Goal: Information Seeking & Learning: Learn about a topic

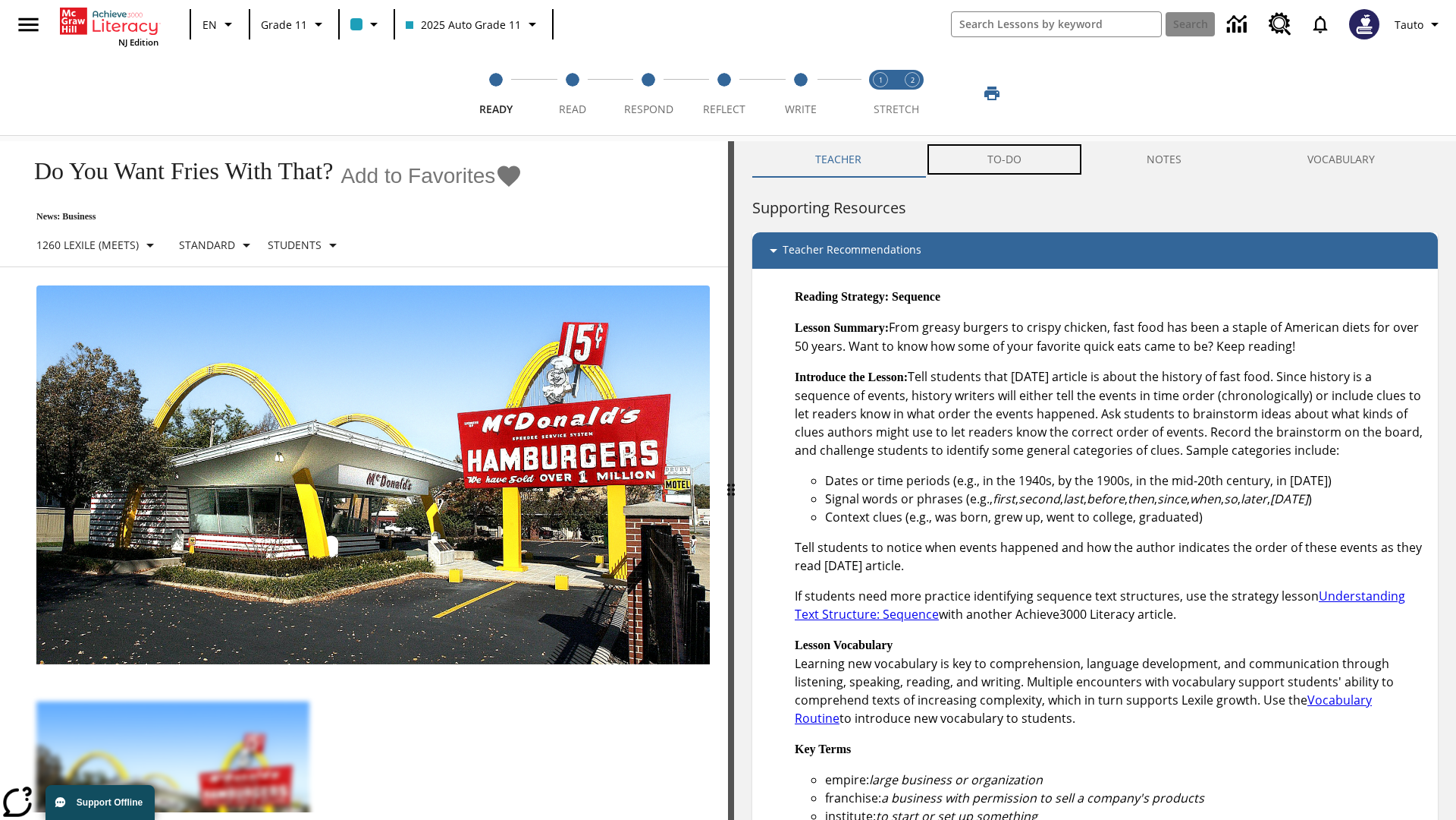
click at [1005, 159] on button "TO-DO" at bounding box center [1004, 159] width 160 height 36
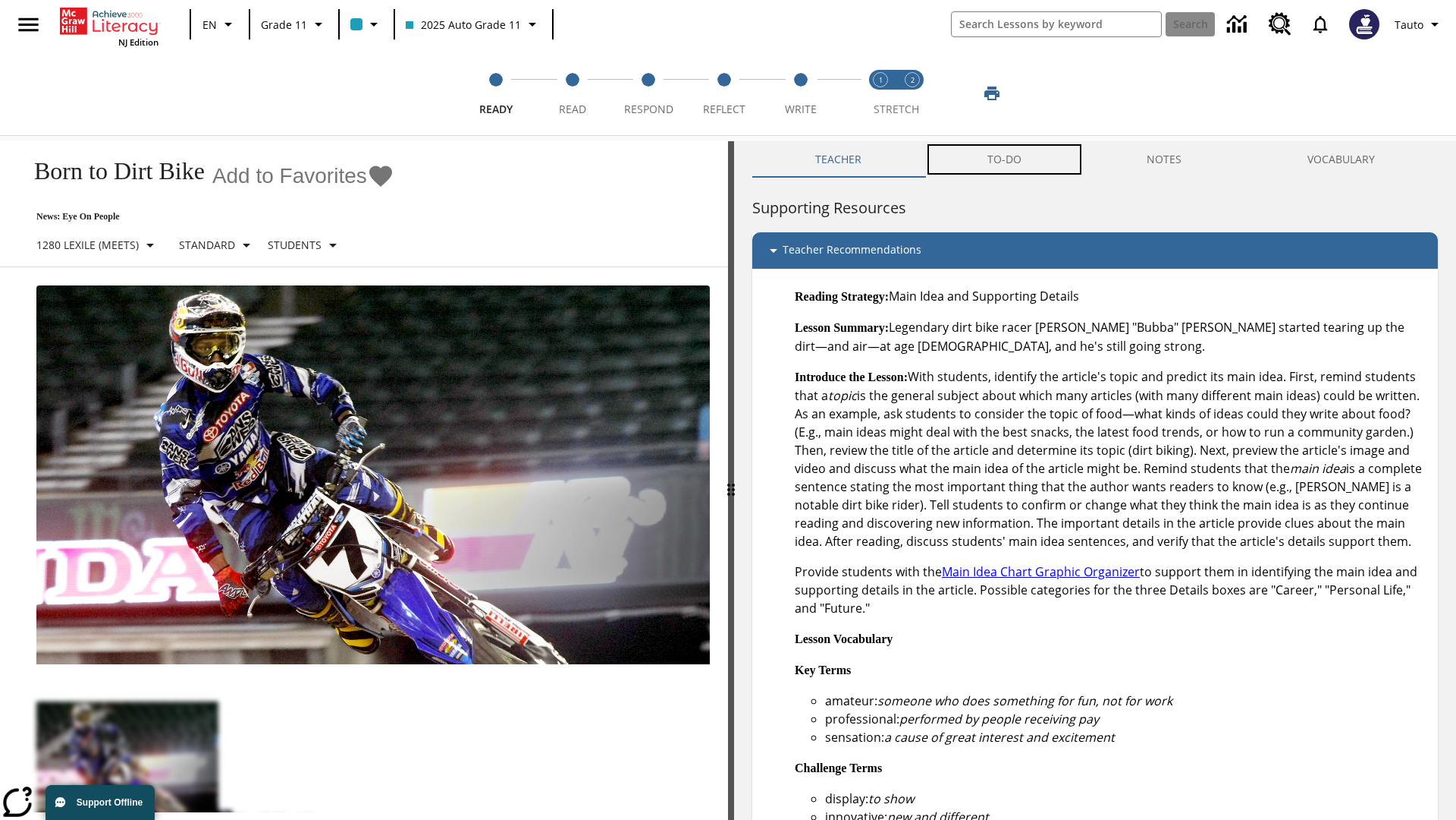
click at [1005, 159] on button "TO-DO" at bounding box center [1004, 159] width 160 height 36
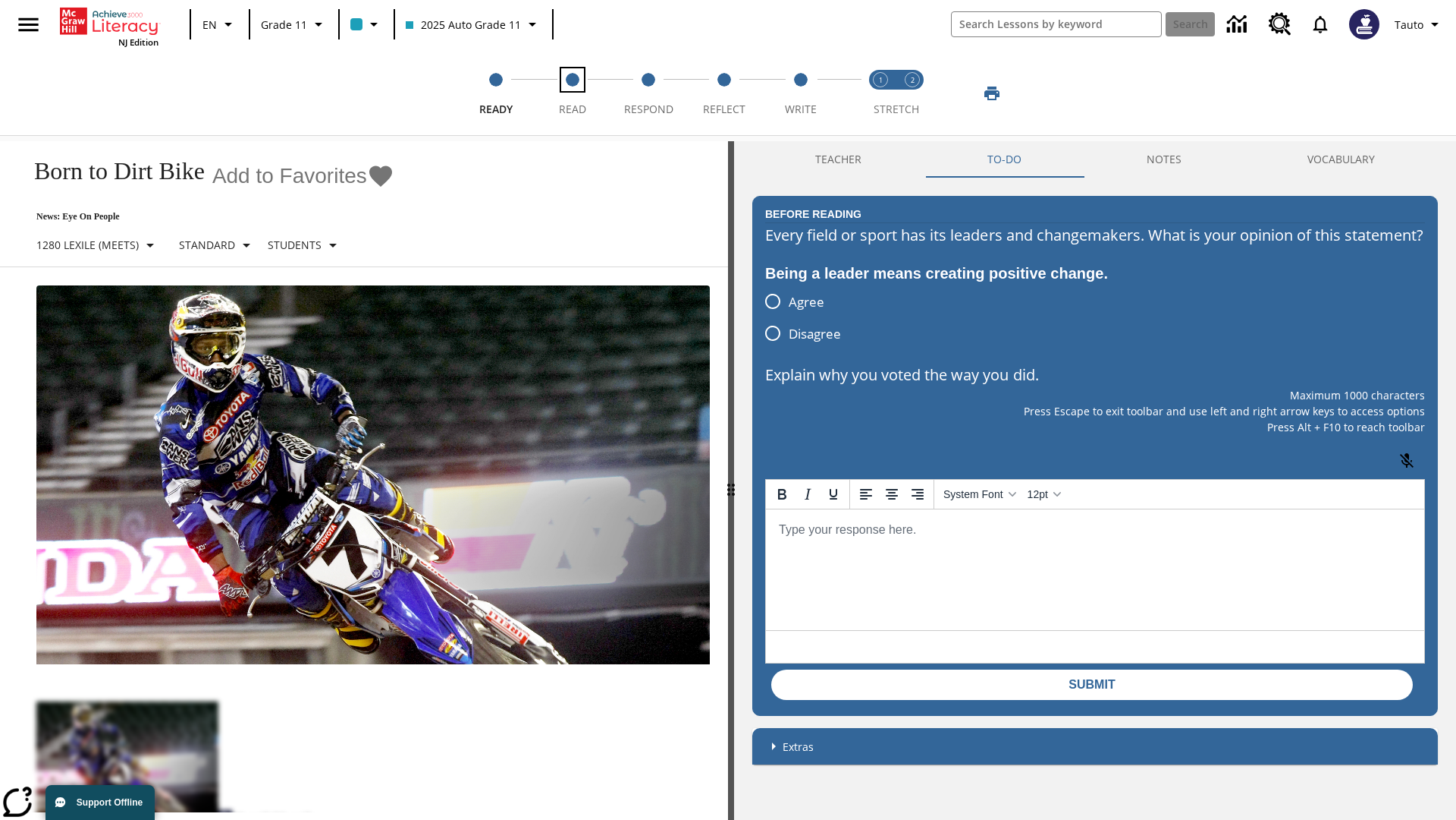
click at [572, 94] on span "Read" at bounding box center [572, 103] width 27 height 27
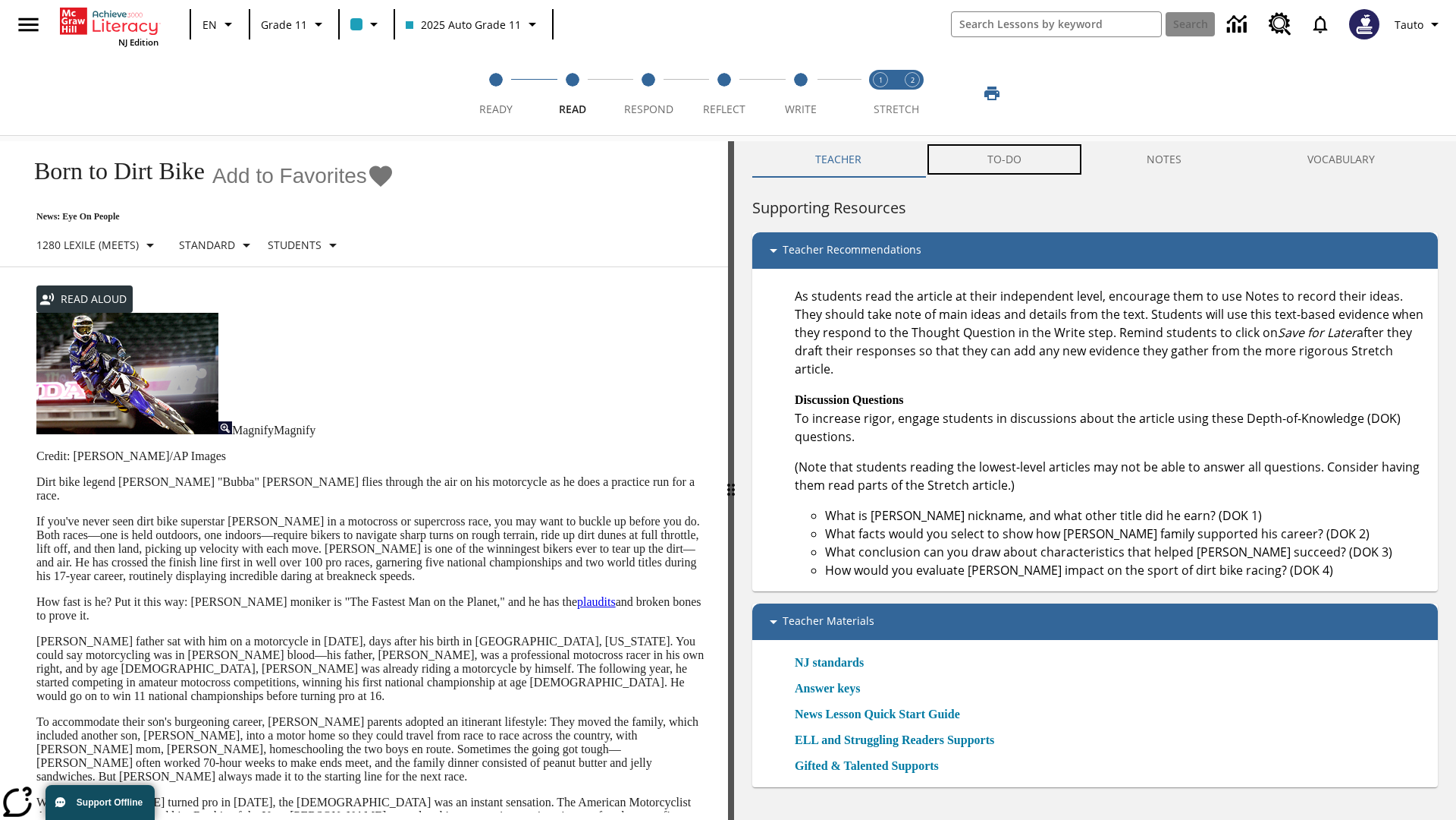
scroll to position [1, 0]
click at [1005, 159] on button "TO-DO" at bounding box center [1004, 159] width 160 height 36
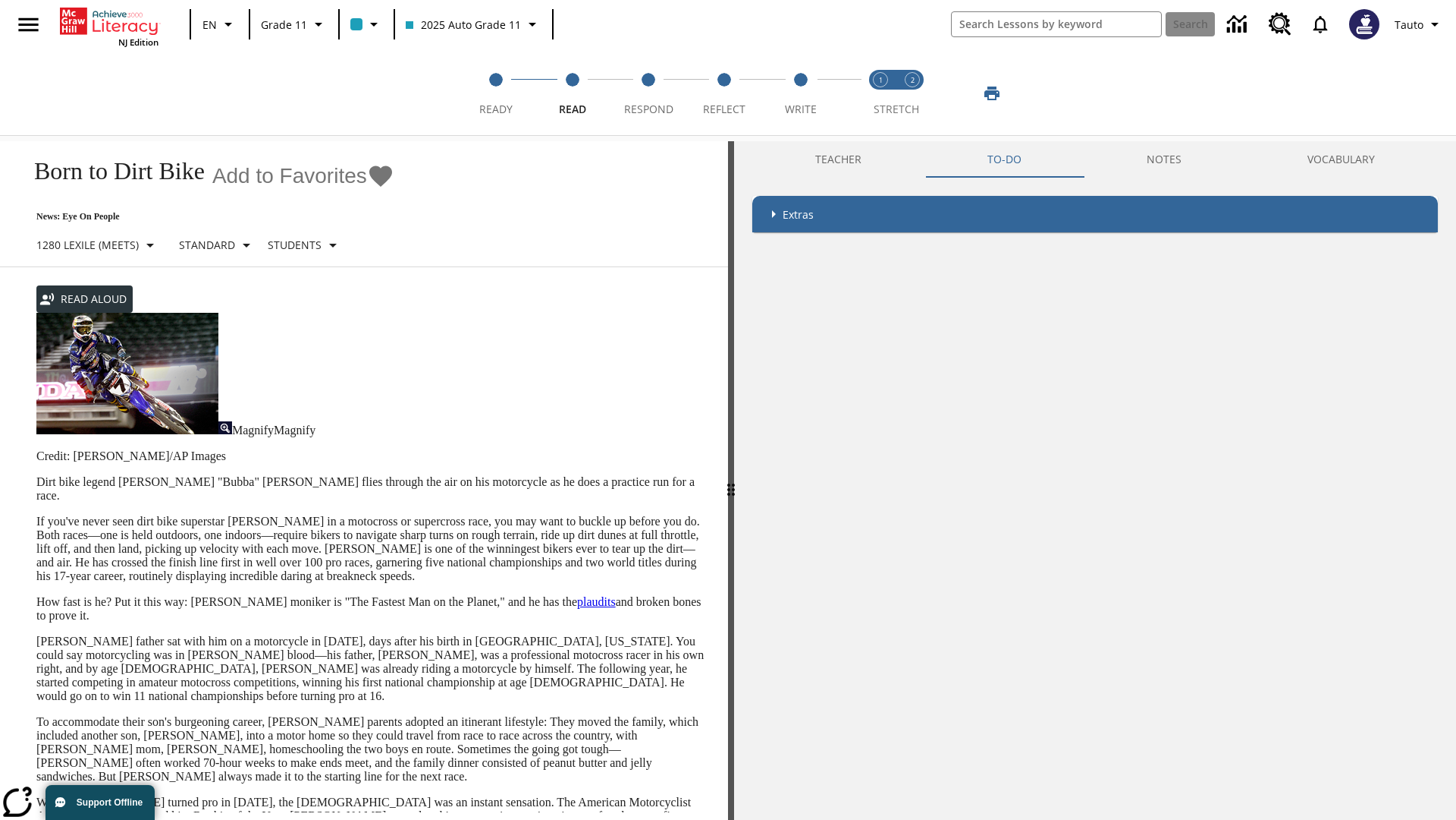
click at [36, 515] on p "If you've never seen dirt bike superstar [PERSON_NAME] in a motocross or superc…" at bounding box center [373, 549] width 674 height 68
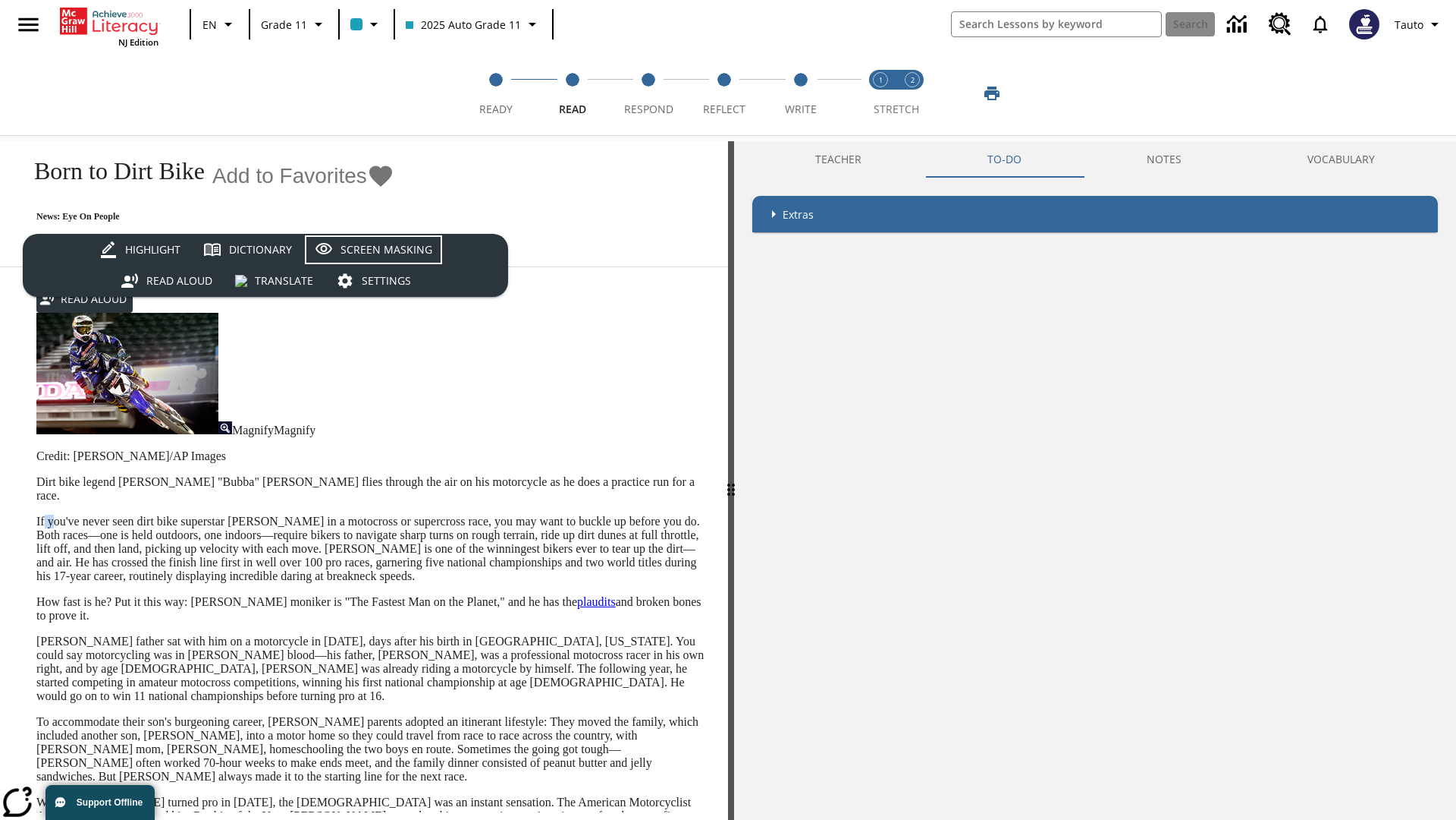
click at [373, 249] on div "Screen Masking" at bounding box center [386, 250] width 92 height 19
click at [649, 94] on span "Respond" at bounding box center [649, 103] width 49 height 27
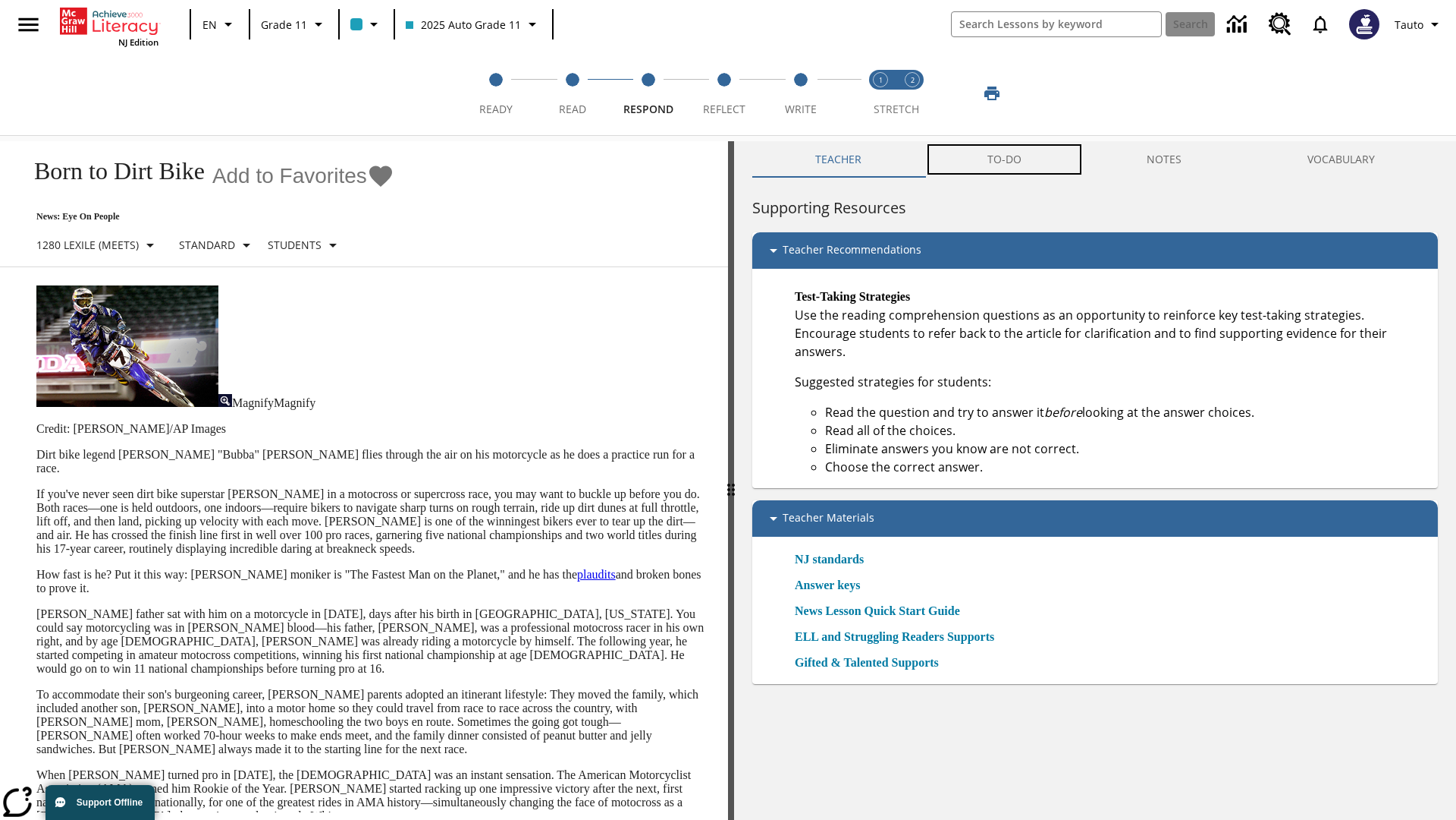
scroll to position [1, 0]
click at [1005, 159] on button "TO-DO" at bounding box center [1004, 159] width 160 height 36
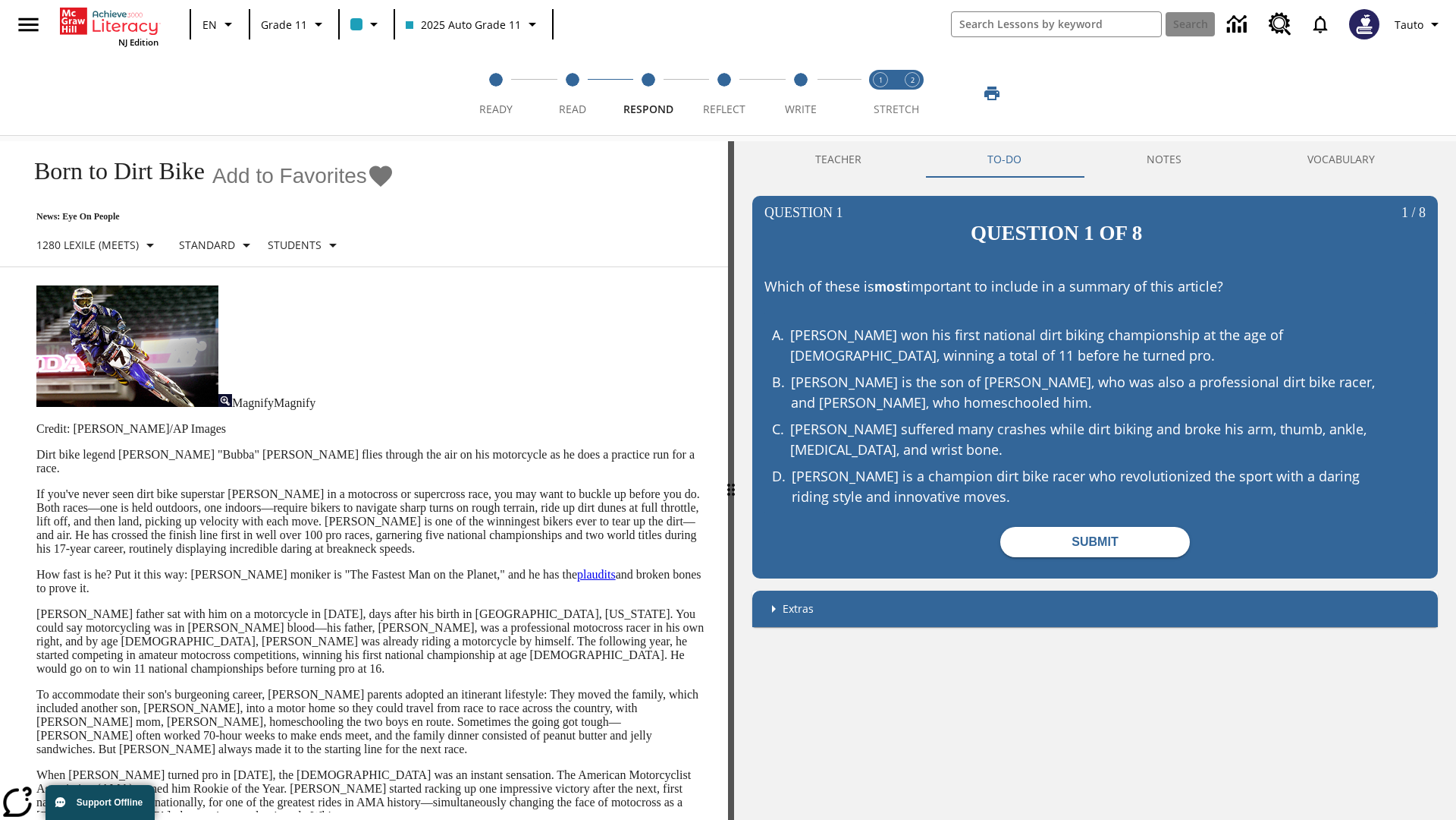
click at [36, 487] on p "If you've never seen dirt bike superstar [PERSON_NAME] in a motocross or superc…" at bounding box center [373, 521] width 674 height 68
click at [725, 94] on span "Reflect" at bounding box center [724, 103] width 42 height 27
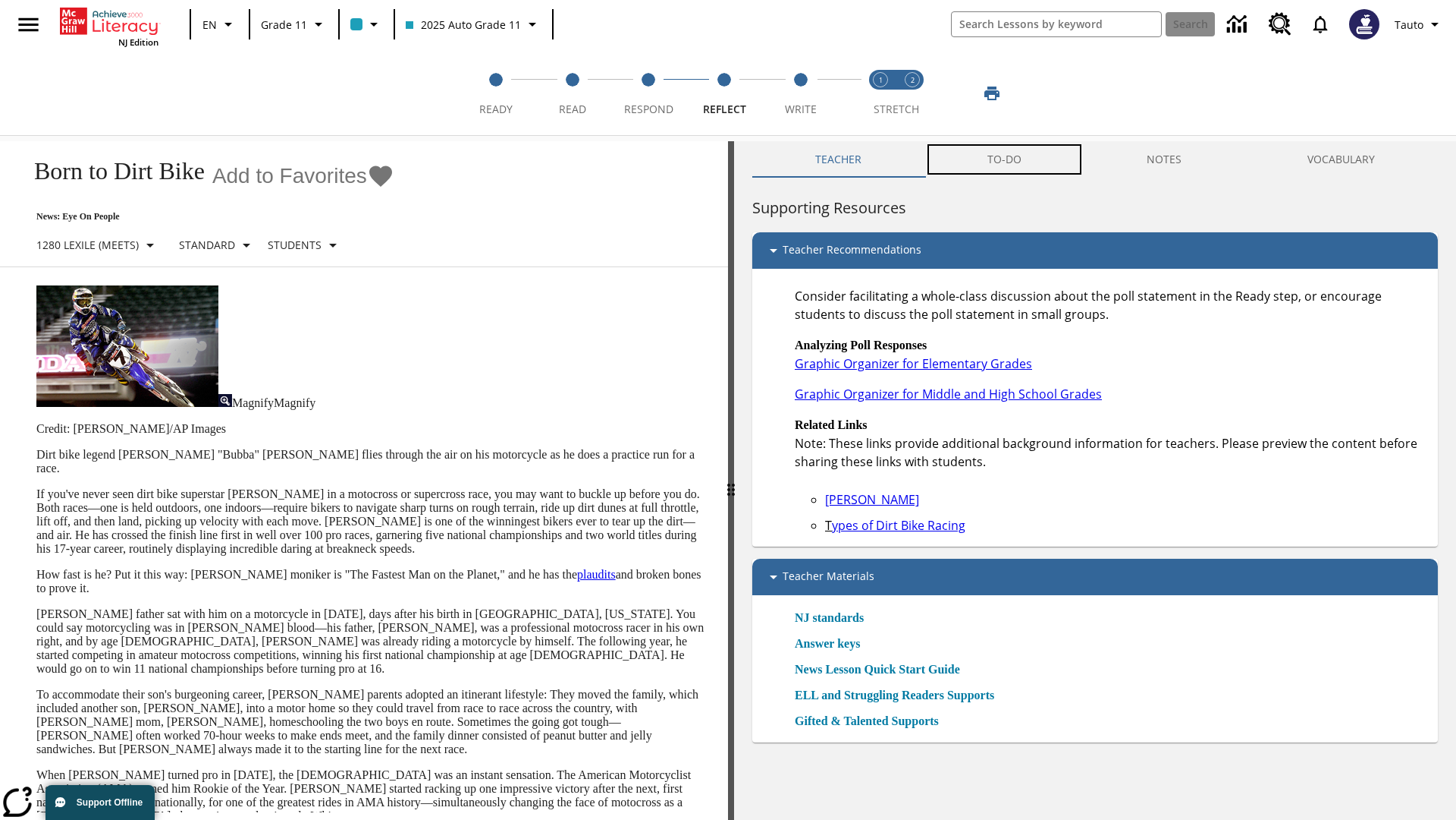
scroll to position [1, 0]
click at [1005, 159] on button "TO-DO" at bounding box center [1004, 159] width 160 height 36
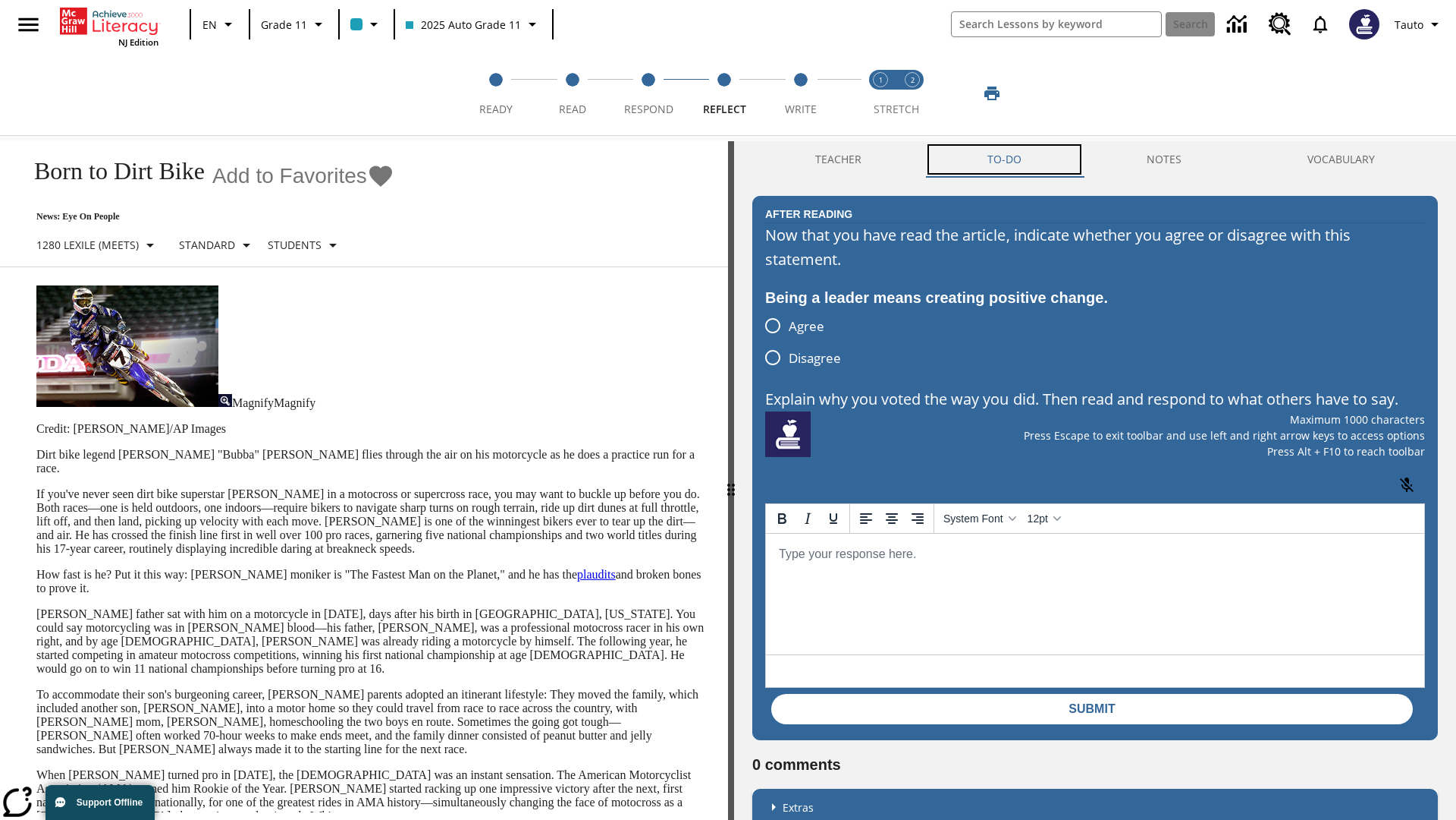
scroll to position [0, 0]
click at [36, 487] on p "If you've never seen dirt bike superstar [PERSON_NAME] in a motocross or superc…" at bounding box center [373, 521] width 674 height 68
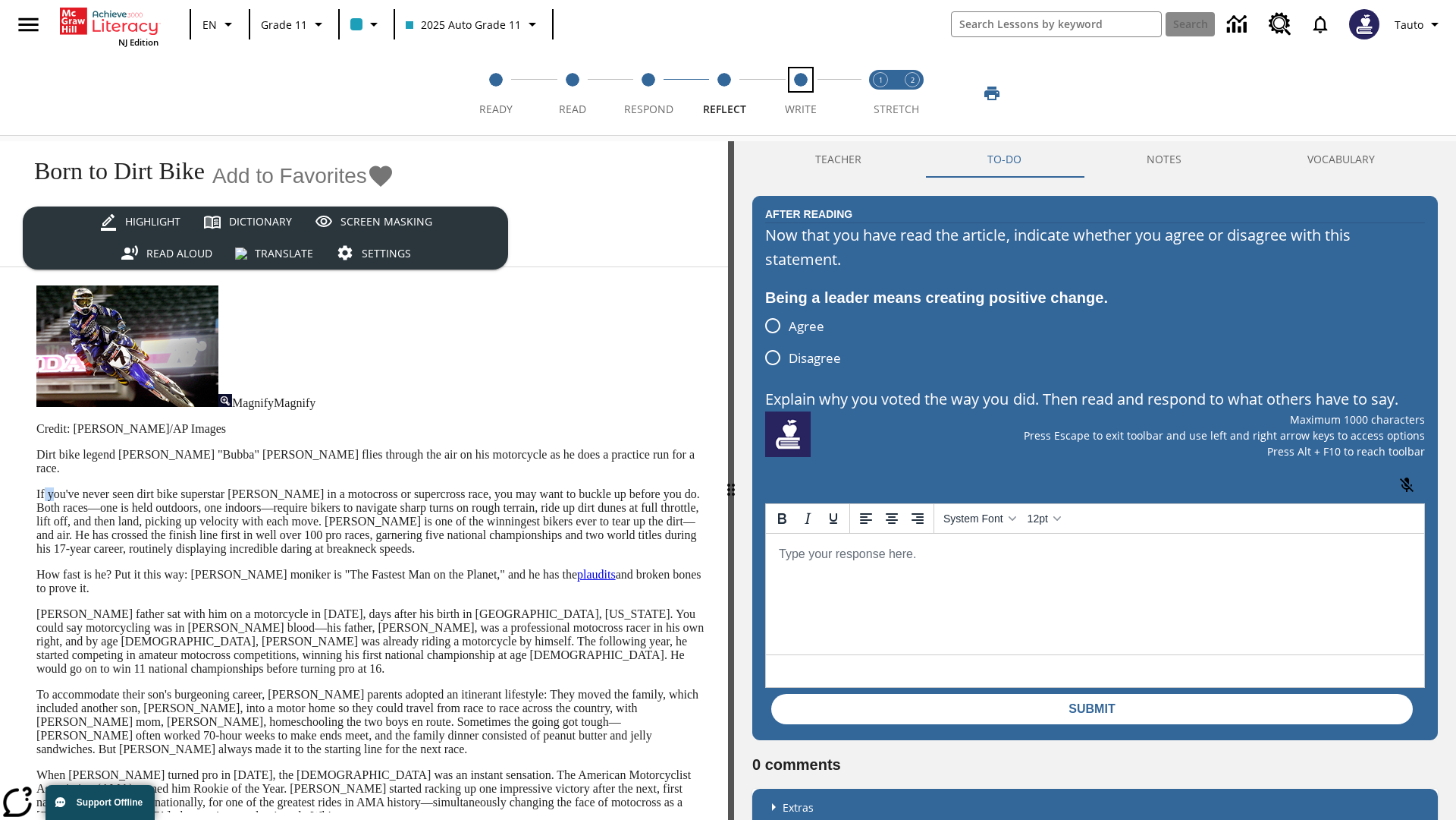
click at [800, 94] on span "Write" at bounding box center [800, 103] width 32 height 27
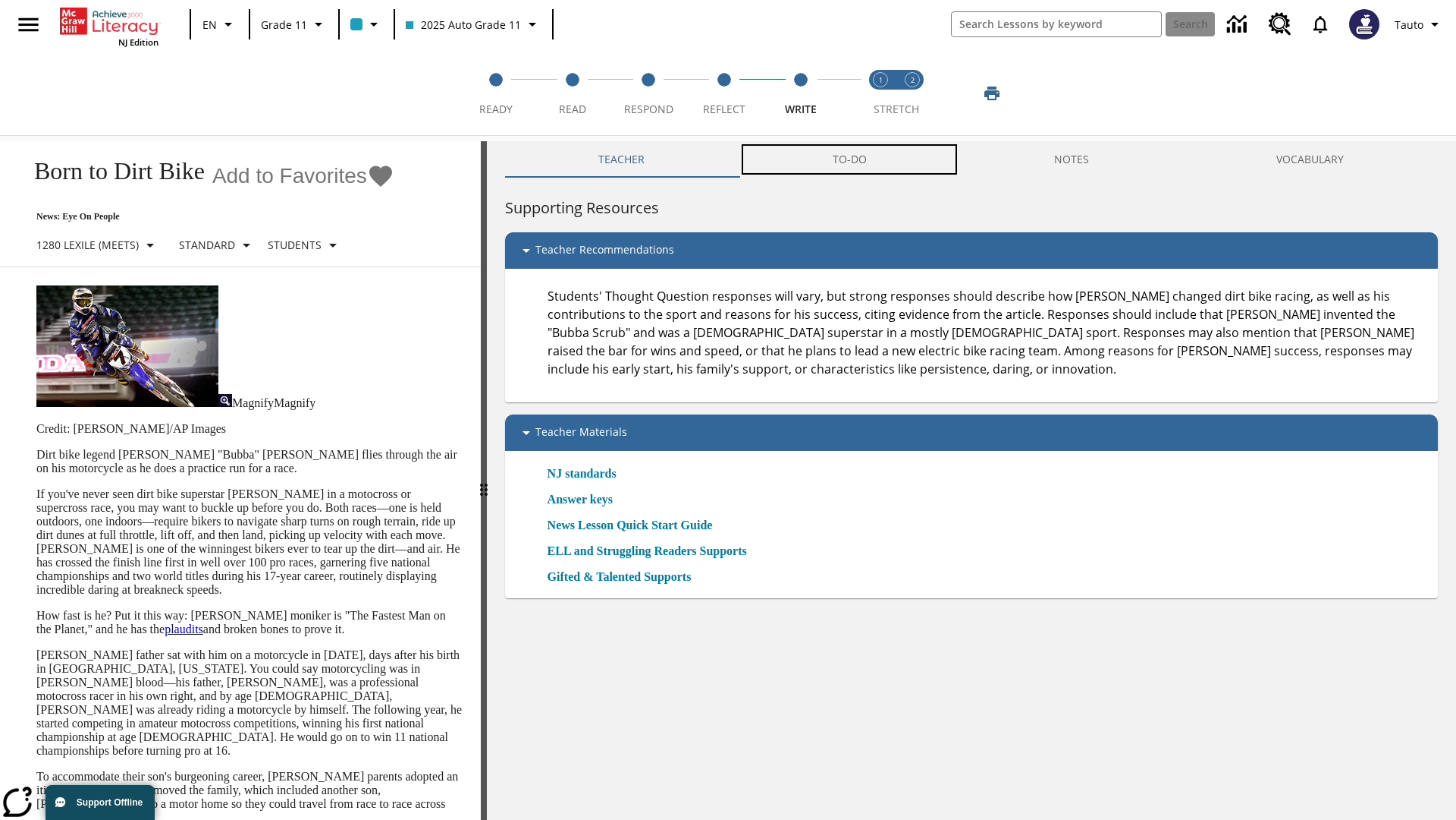
scroll to position [1, 0]
click at [850, 159] on button "TO-DO" at bounding box center [849, 159] width 222 height 36
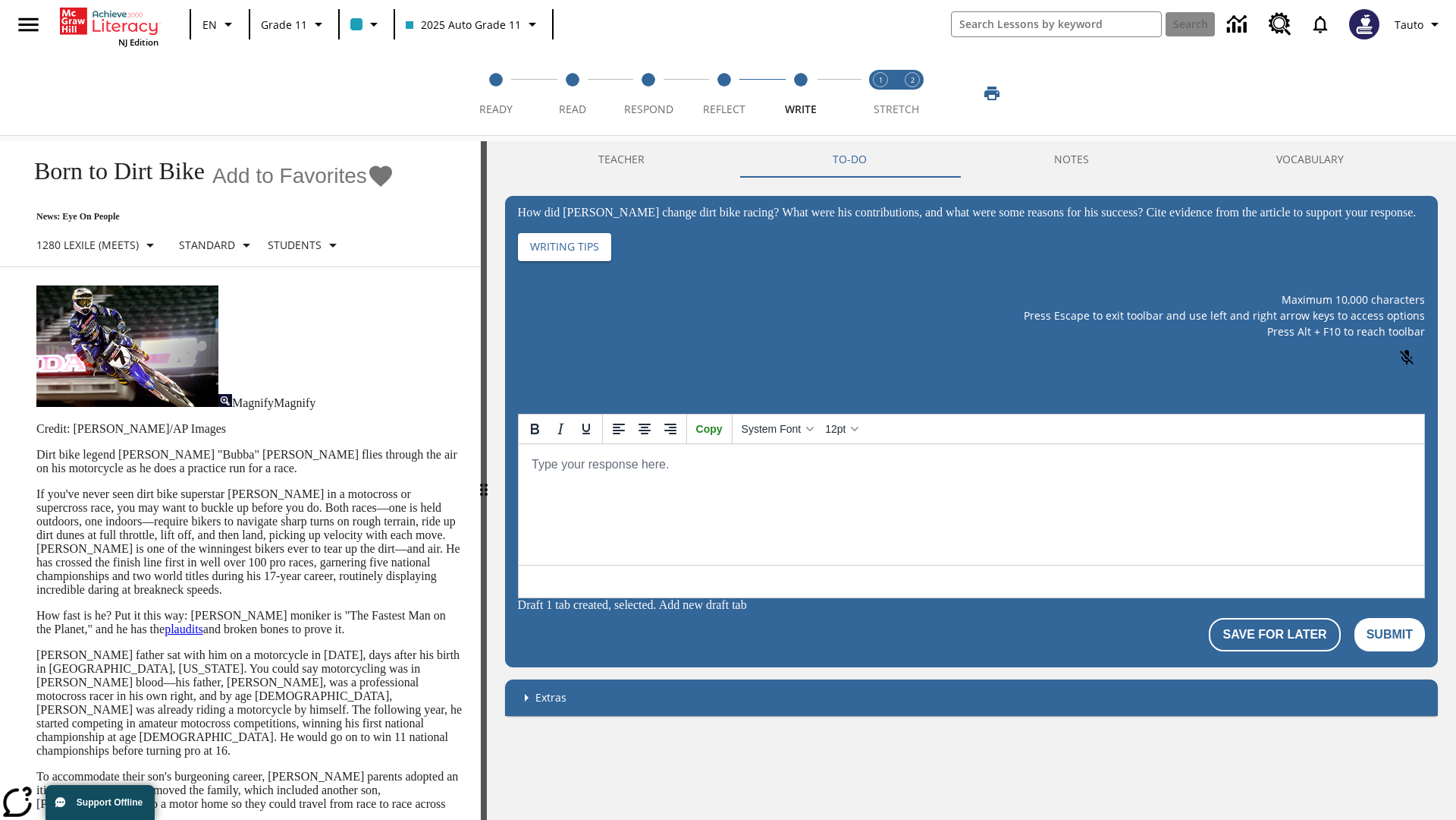
scroll to position [0, 0]
click at [36, 487] on p "If you've never seen dirt bike superstar [PERSON_NAME] in a motocross or superc…" at bounding box center [249, 541] width 426 height 109
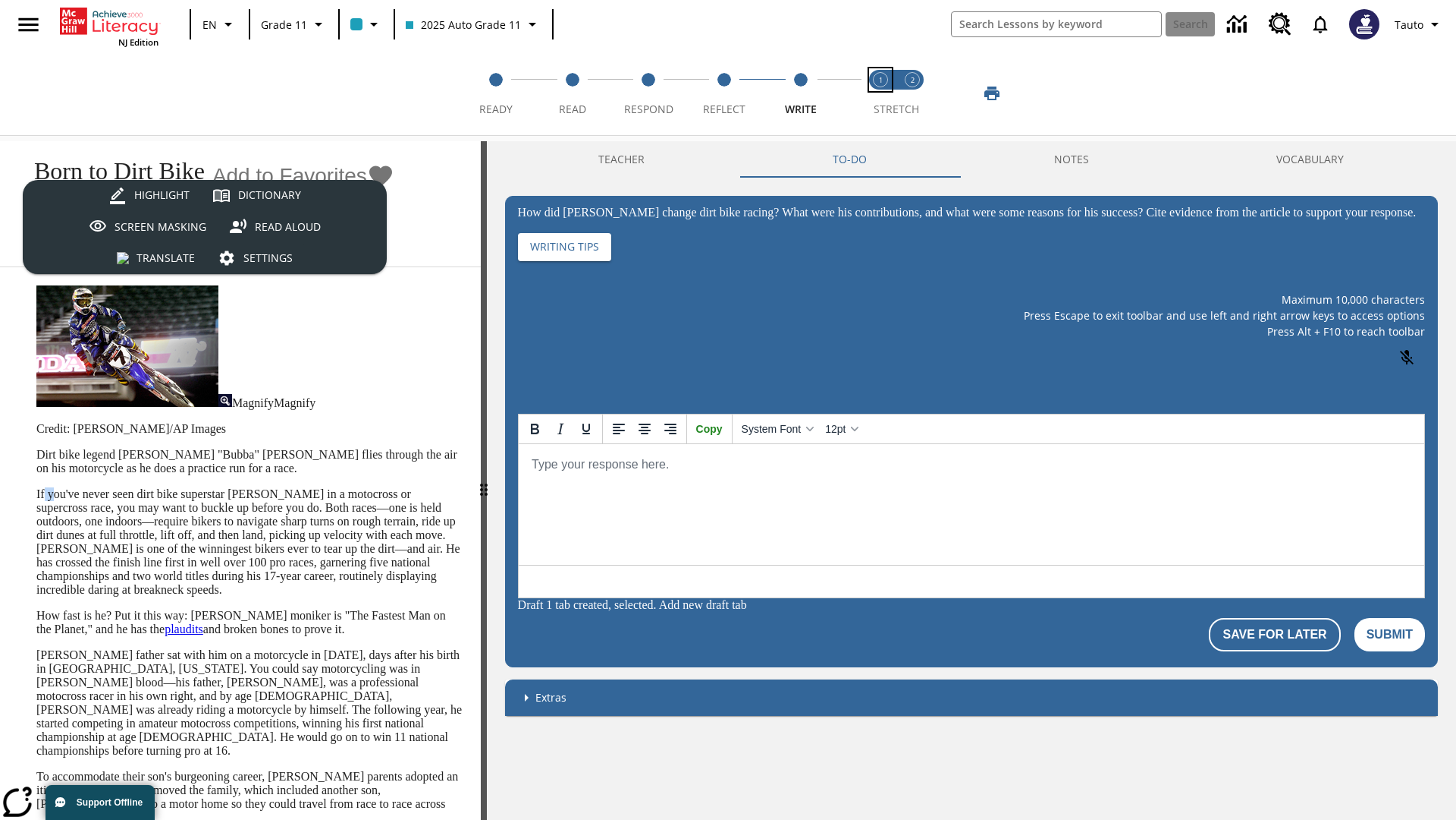
click at [881, 94] on span "Stretch Read step 1 of 2" at bounding box center [881, 103] width 20 height 27
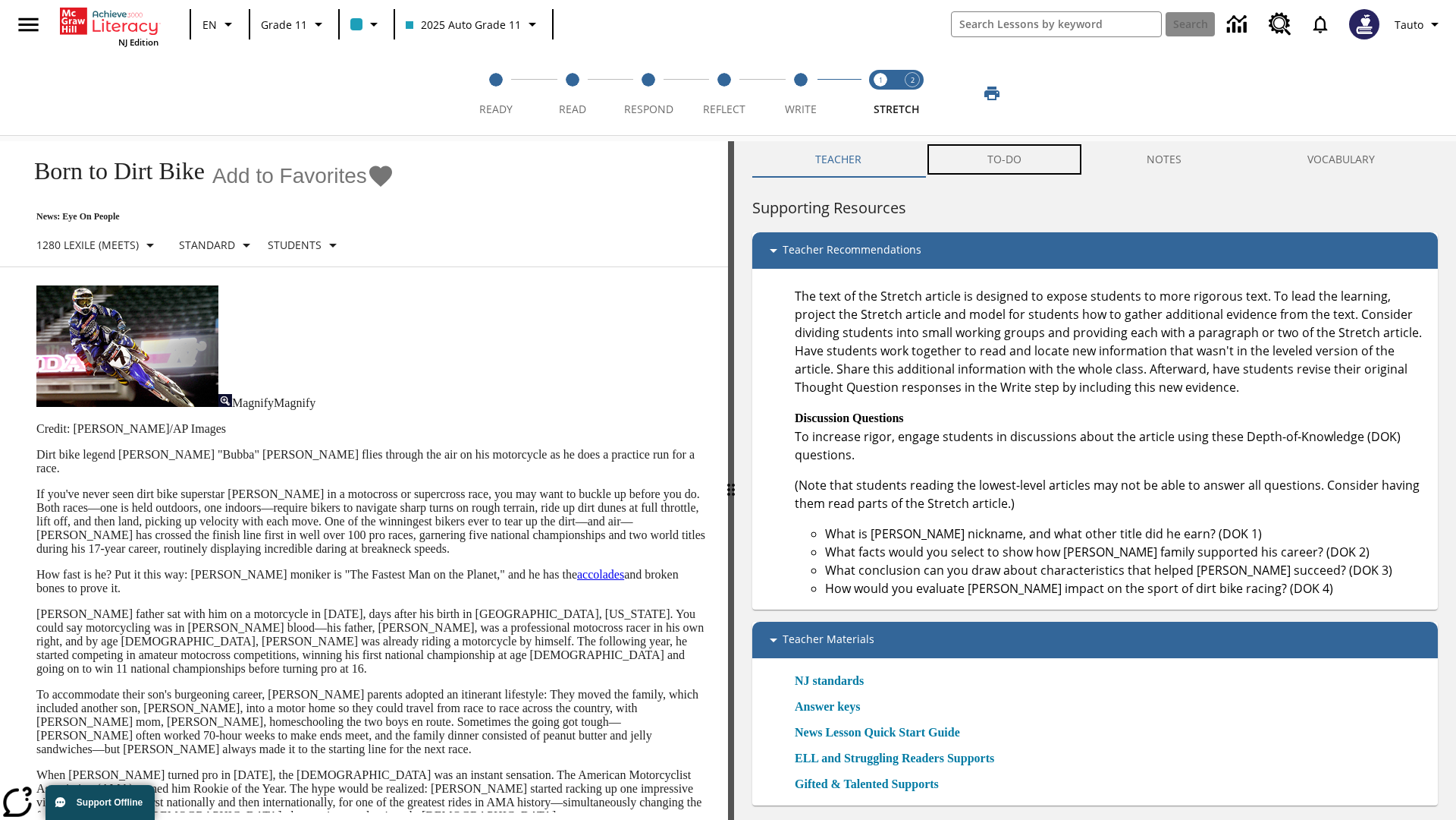
scroll to position [1, 0]
click at [1005, 159] on button "TO-DO" at bounding box center [1004, 159] width 160 height 36
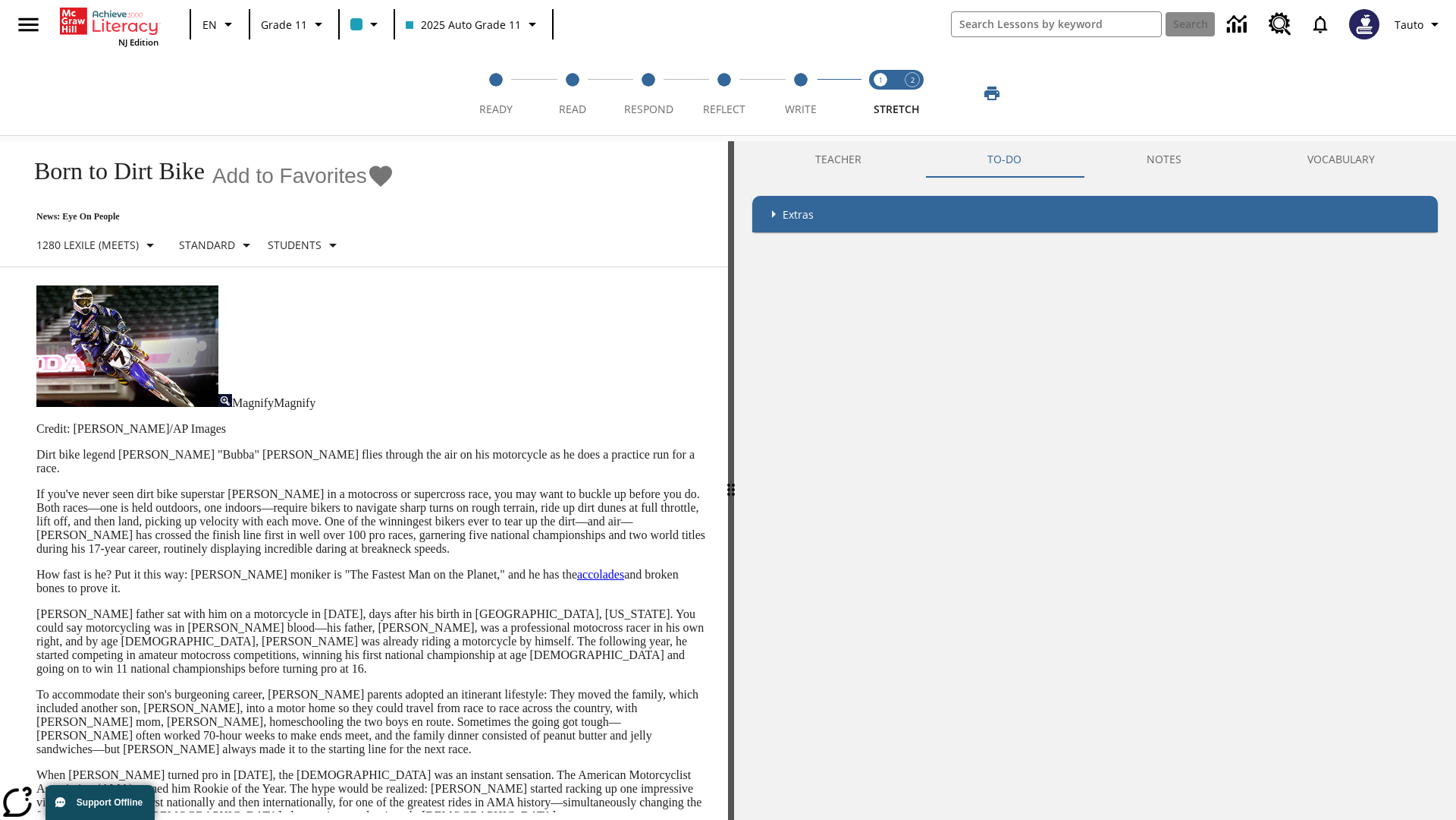
click at [36, 487] on p "If you've never seen dirt bike superstar [PERSON_NAME] in a motocross or superc…" at bounding box center [373, 521] width 674 height 68
click at [912, 94] on span "Stretch Respond step 2 of 2" at bounding box center [913, 103] width 20 height 27
